Goal: Task Accomplishment & Management: Complete application form

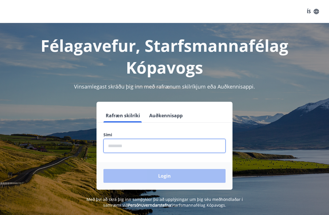
click at [123, 142] on input "phone" at bounding box center [164, 146] width 122 height 14
type input "*"
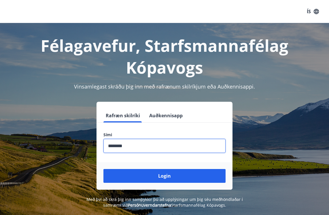
type input "********"
click at [103, 169] on button "Login" at bounding box center [164, 176] width 122 height 14
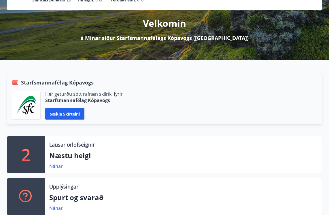
scroll to position [60, 0]
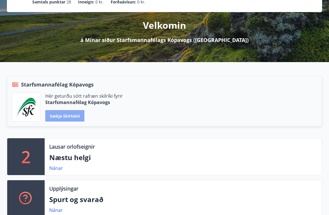
click at [69, 120] on button "Sækja skírteini" at bounding box center [64, 116] width 39 height 12
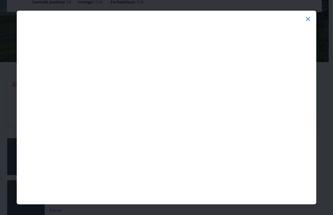
click at [307, 16] on icon at bounding box center [307, 19] width 7 height 7
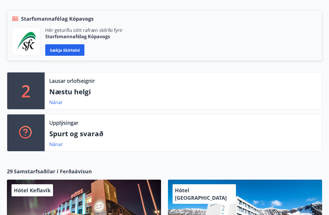
scroll to position [129, 0]
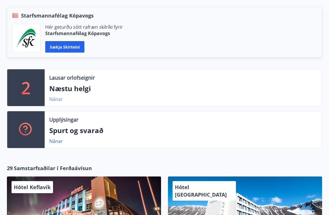
click at [49, 100] on link "Nánar" at bounding box center [56, 99] width 14 height 6
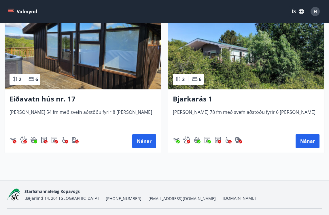
scroll to position [151, 0]
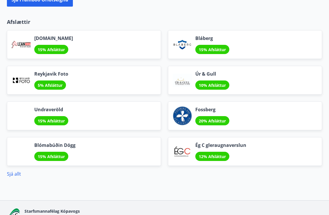
scroll to position [732, 0]
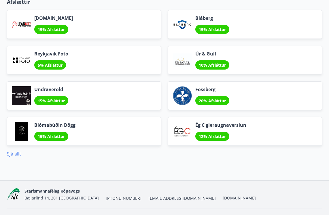
click at [20, 154] on link "Sjá allt" at bounding box center [14, 154] width 14 height 6
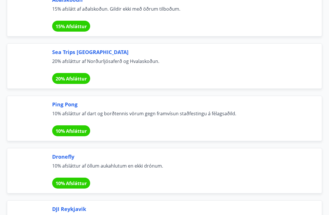
scroll to position [2274, 0]
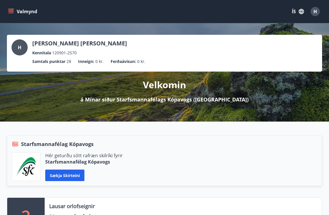
click at [21, 13] on button "Valmynd" at bounding box center [23, 11] width 33 height 10
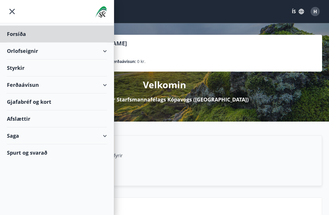
click at [21, 68] on div "Styrkir" at bounding box center [57, 68] width 100 height 17
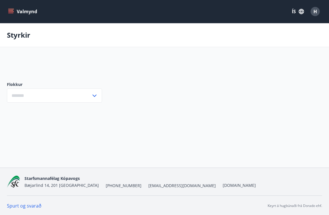
type input "***"
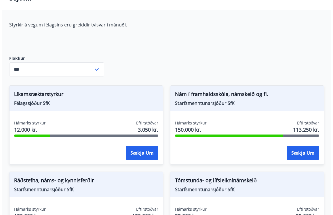
scroll to position [43, 0]
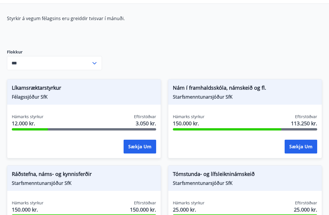
click at [244, 89] on span "Nám í framhaldsskóla, námskeið og fl." at bounding box center [245, 89] width 144 height 10
click at [299, 155] on div "Hámarks styrkur 150.000 kr. Eftirstöðvar 113.250 kr. Sækja um" at bounding box center [244, 135] width 153 height 42
click at [299, 145] on button "Sækja um" at bounding box center [300, 147] width 33 height 14
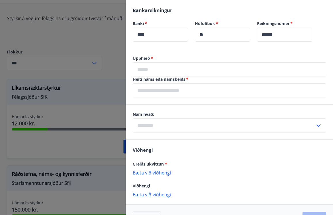
scroll to position [321, 0]
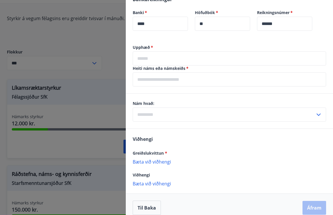
click at [212, 56] on input "text" at bounding box center [229, 59] width 193 height 14
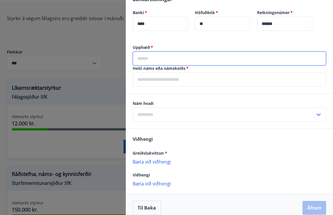
type input "*****"
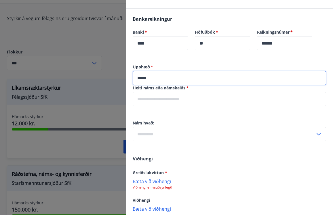
scroll to position [300, 0]
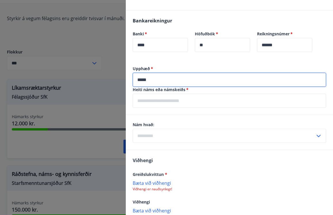
click at [170, 129] on input "text" at bounding box center [224, 136] width 182 height 14
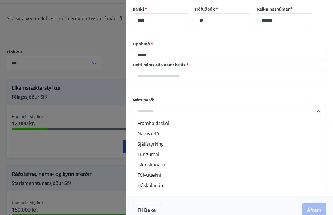
scroll to position [327, 0]
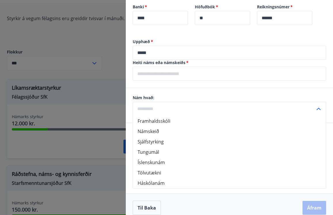
click at [153, 178] on li "Háskólanám" at bounding box center [229, 183] width 193 height 10
type input "**********"
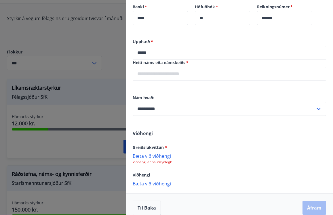
click at [153, 153] on p "Bæta við viðhengi" at bounding box center [229, 156] width 193 height 6
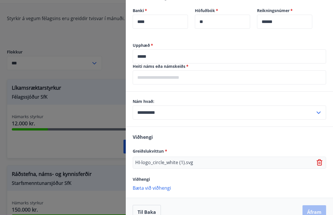
scroll to position [327, 0]
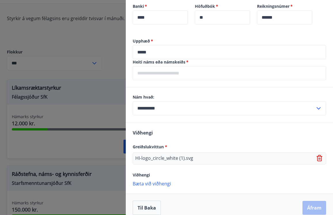
click at [281, 70] on input "text" at bounding box center [229, 73] width 193 height 14
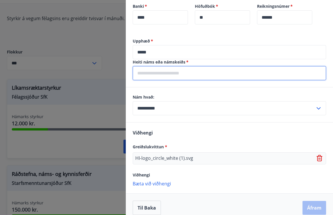
type input "**********"
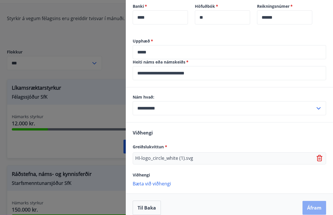
click at [311, 201] on button "Áfram" at bounding box center [314, 208] width 24 height 14
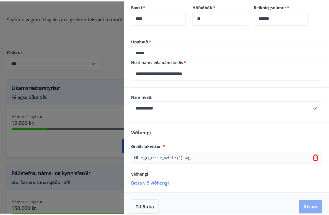
scroll to position [0, 0]
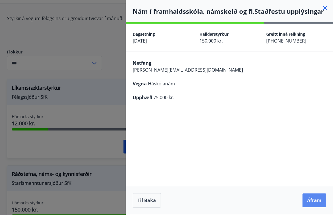
click at [312, 199] on button "Áfram" at bounding box center [314, 201] width 24 height 14
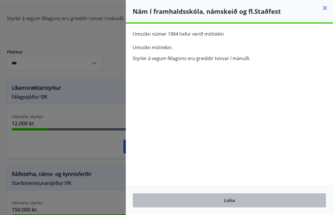
click at [237, 197] on button "Loka" at bounding box center [229, 200] width 193 height 14
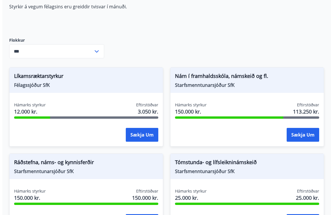
scroll to position [59, 0]
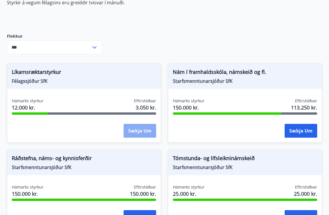
click at [137, 129] on button "Sækja um" at bounding box center [139, 131] width 33 height 14
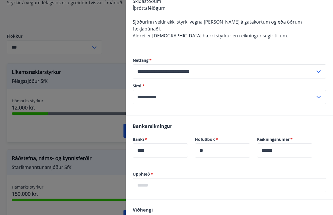
scroll to position [219, 0]
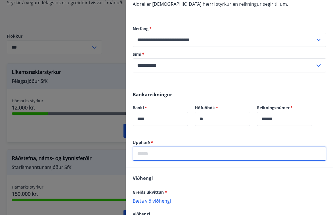
click at [199, 147] on input "text" at bounding box center [229, 154] width 193 height 14
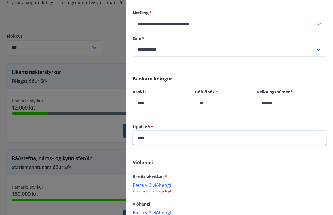
scroll to position [245, 0]
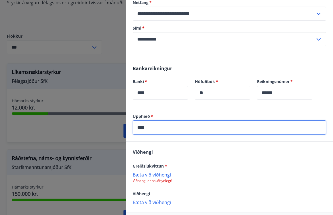
type input "****"
click at [157, 172] on p "Bæta við viðhengi" at bounding box center [229, 175] width 193 height 6
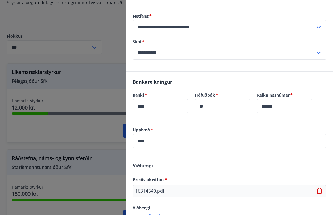
scroll to position [264, 0]
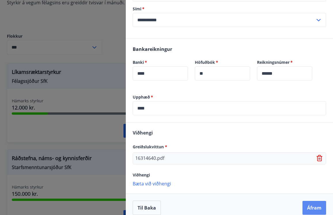
click at [308, 201] on button "Áfram" at bounding box center [314, 208] width 24 height 14
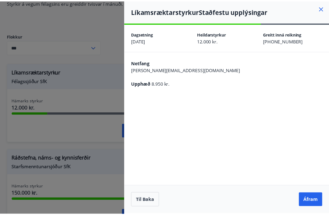
scroll to position [0, 0]
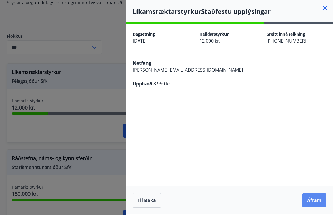
click at [310, 198] on button "Áfram" at bounding box center [314, 201] width 24 height 14
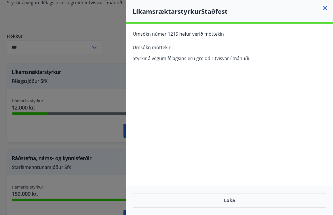
click at [323, 7] on icon at bounding box center [324, 8] width 7 height 7
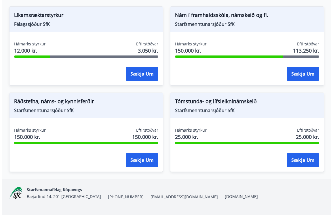
scroll to position [120, 0]
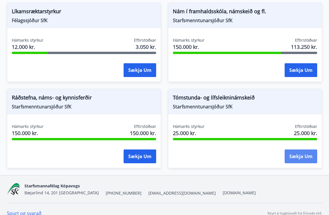
click at [295, 155] on button "Sækja um" at bounding box center [300, 157] width 33 height 14
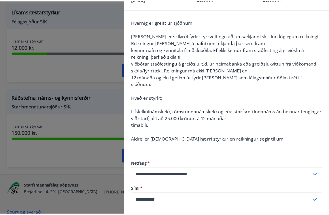
scroll to position [0, 0]
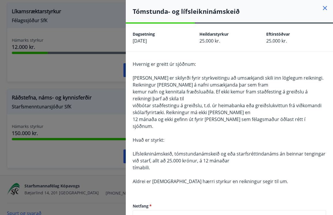
click at [323, 8] on icon at bounding box center [324, 8] width 7 height 7
